Goal: Use online tool/utility

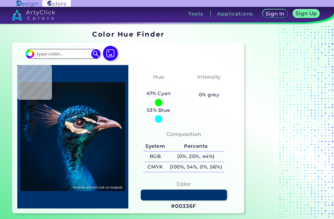
scroll to position [21, 0]
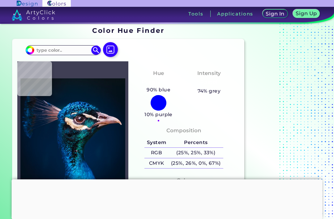
type input "#403f55"
type input "#403F55"
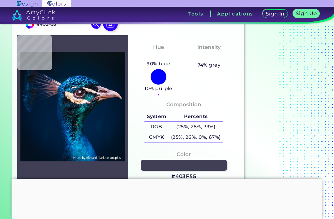
scroll to position [43, 0]
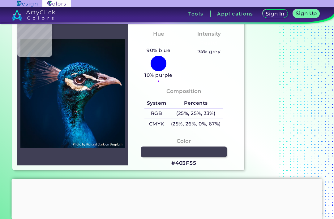
type input "#001e3a"
type input "#001E3A"
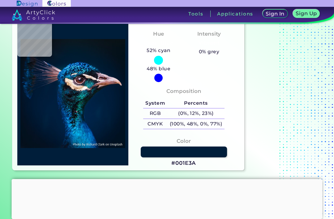
type input "#001b38"
type input "#001B38"
type input "#001935"
type input "#001834"
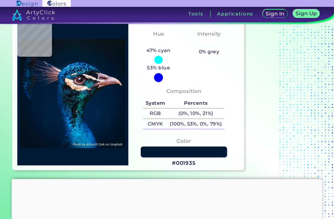
type input "#001834"
type input "#003255"
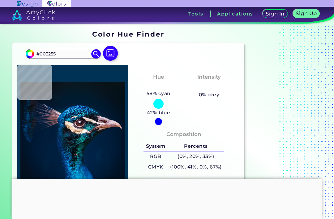
scroll to position [-1, 0]
